Goal: Task Accomplishment & Management: Manage account settings

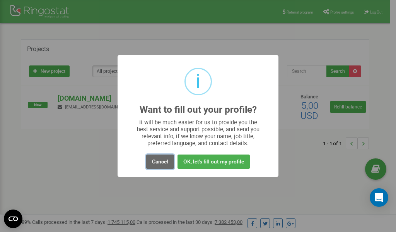
click at [159, 164] on button "Cancel" at bounding box center [160, 161] width 28 height 14
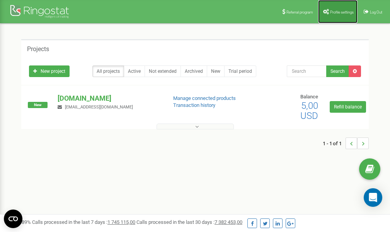
click at [343, 11] on span "Profile settings" at bounding box center [342, 12] width 24 height 4
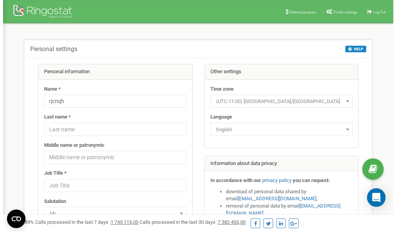
scroll to position [39, 0]
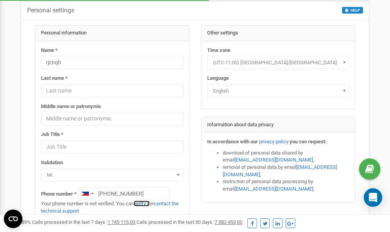
click at [144, 203] on link "verify it" at bounding box center [142, 203] width 16 height 6
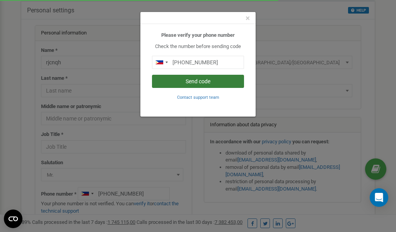
click at [200, 80] on button "Send code" at bounding box center [198, 81] width 92 height 13
